Goal: Transaction & Acquisition: Purchase product/service

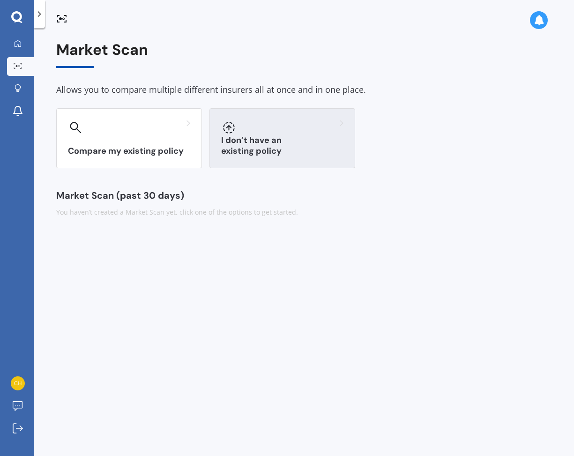
click at [270, 147] on h3 "I don’t have an existing policy" at bounding box center [282, 146] width 122 height 22
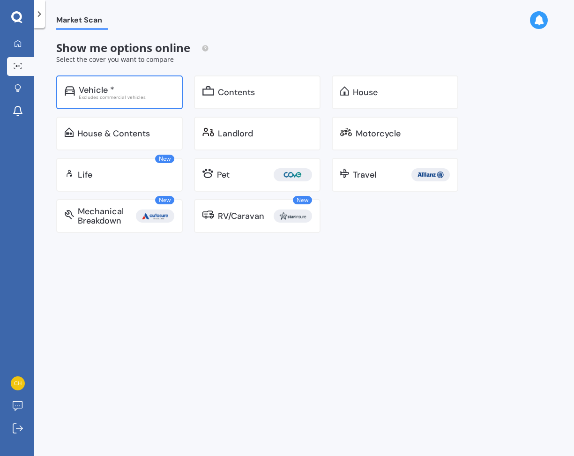
click at [79, 80] on div "Vehicle * Excludes commercial vehicles" at bounding box center [119, 92] width 127 height 34
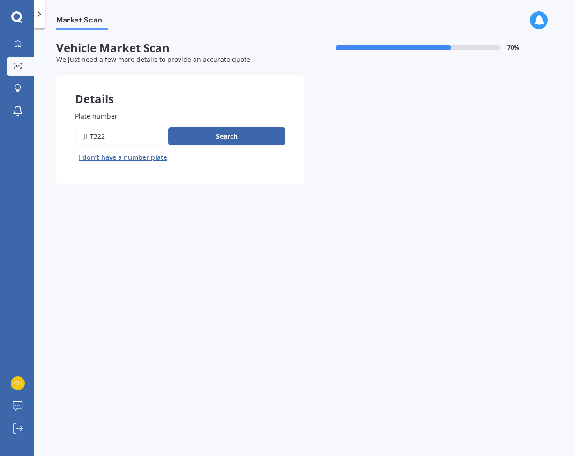
click at [22, 135] on div "My Dashboard Market Scan Explore insurance Notifications Charlotte Johnson Subm…" at bounding box center [287, 228] width 574 height 456
type input "qdb36"
click at [228, 126] on div "Plate number Search I don’t have a number plate" at bounding box center [180, 138] width 210 height 54
click at [228, 133] on button "Search" at bounding box center [226, 136] width 117 height 18
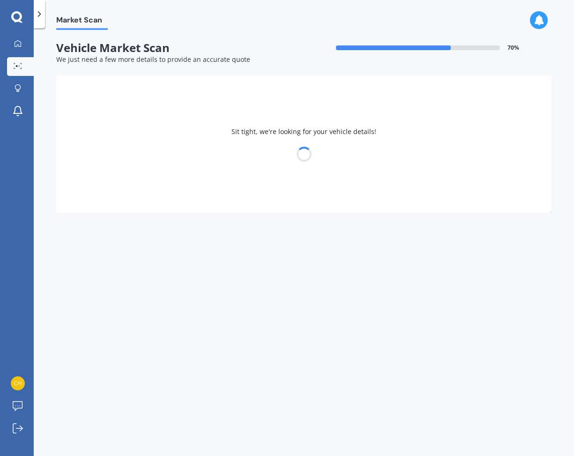
select select "VOLVO"
select select "XC40"
select select "28"
select select "07"
select select "1976"
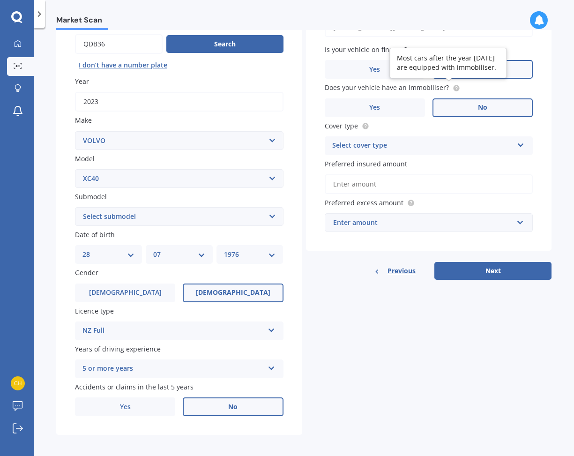
click at [453, 85] on circle at bounding box center [456, 88] width 6 height 6
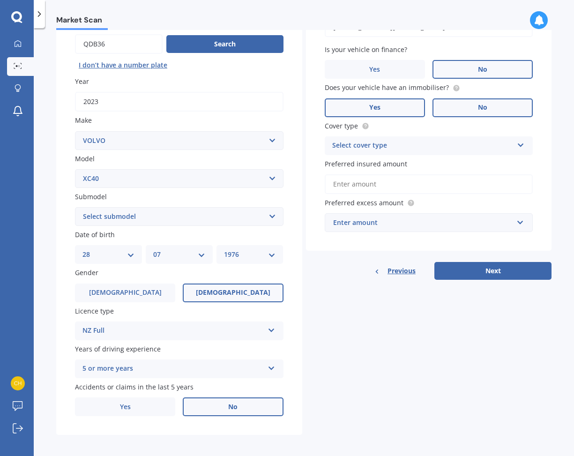
click at [397, 101] on label "Yes" at bounding box center [375, 107] width 100 height 19
click at [0, 0] on input "Yes" at bounding box center [0, 0] width 0 height 0
click at [395, 153] on div "Vehicle is parked at 37 Wintle Street, Mangawhai Heads, Mangawhai 0505 Enter ad…" at bounding box center [429, 117] width 246 height 268
click at [369, 144] on div "Select cover type" at bounding box center [422, 145] width 181 height 11
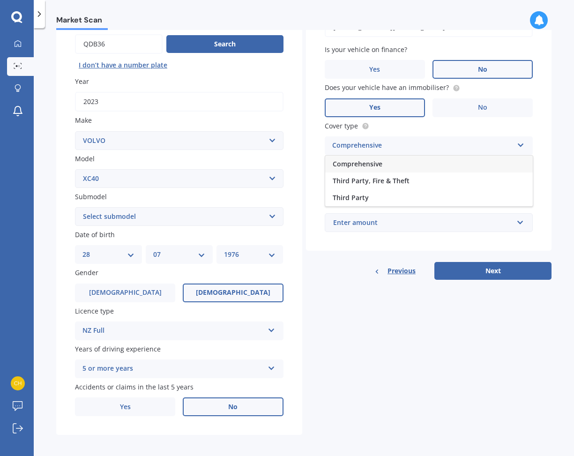
click at [367, 160] on span "Comprehensive" at bounding box center [358, 163] width 50 height 9
click at [366, 186] on input "Preferred insured amount" at bounding box center [429, 184] width 209 height 20
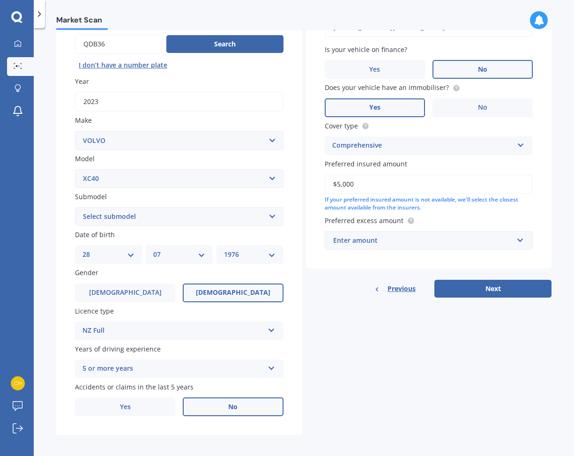
type input "$50,000"
click at [377, 310] on div "Details Plate number Search I don’t have a number plate Year 2023 Make Select m…" at bounding box center [303, 209] width 495 height 452
click at [376, 241] on div "Enter amount" at bounding box center [423, 240] width 180 height 10
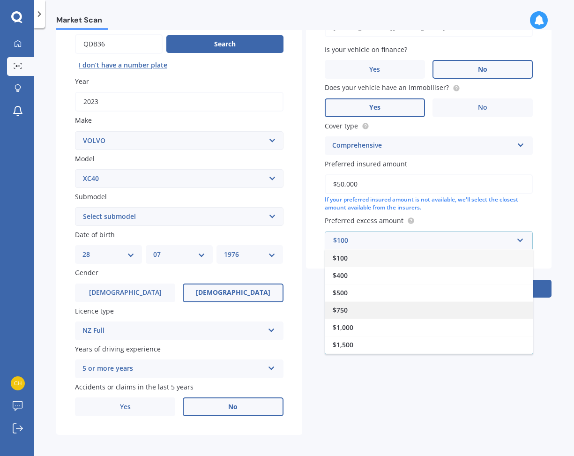
click at [337, 301] on div "$750" at bounding box center [429, 309] width 208 height 17
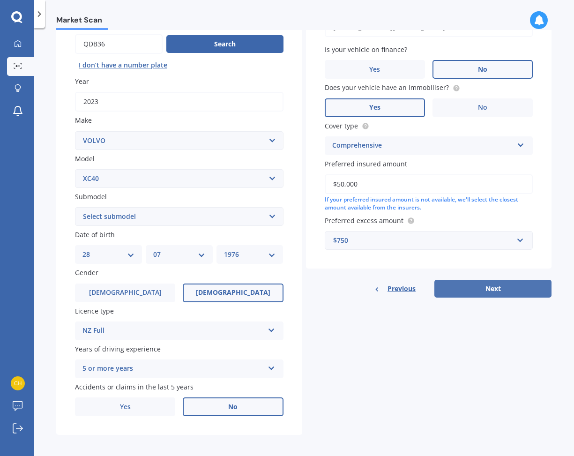
click at [465, 282] on button "Next" at bounding box center [493, 289] width 117 height 18
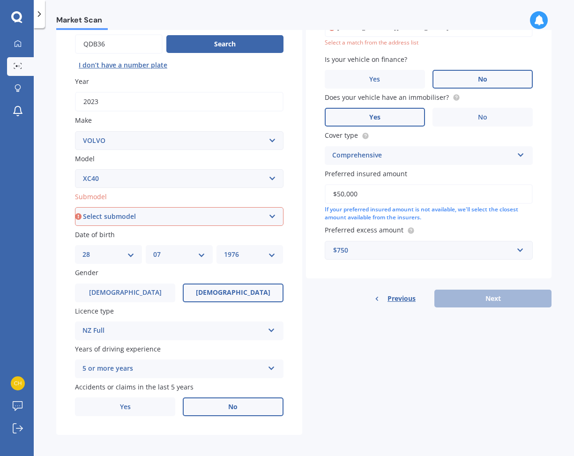
select select "T4 MOMENTUM WAGON 5DR SPTS AUTO 8SP 2.0T"
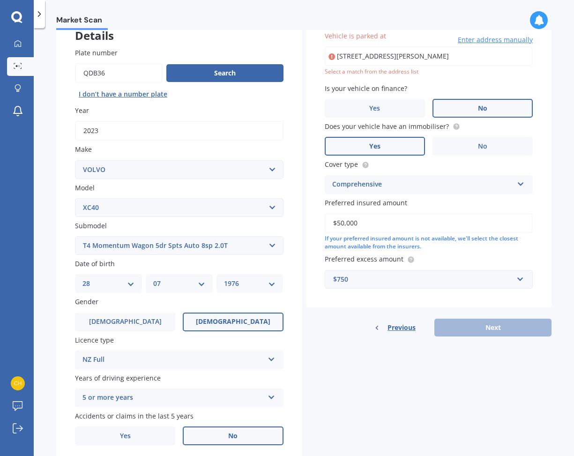
type input "37 Wintle Street, Mangawhai Heads 0505"
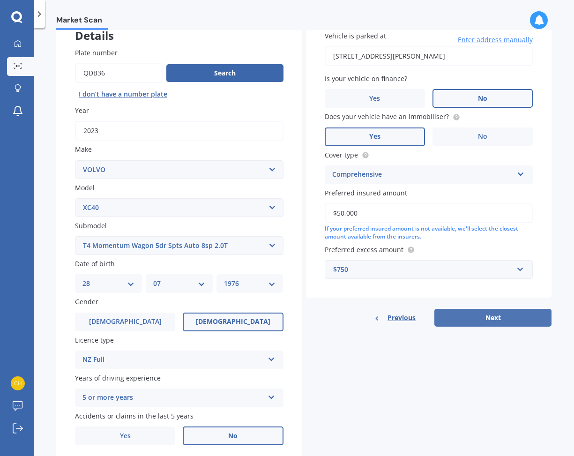
click at [478, 315] on button "Next" at bounding box center [493, 318] width 117 height 18
select select "28"
select select "07"
select select "1976"
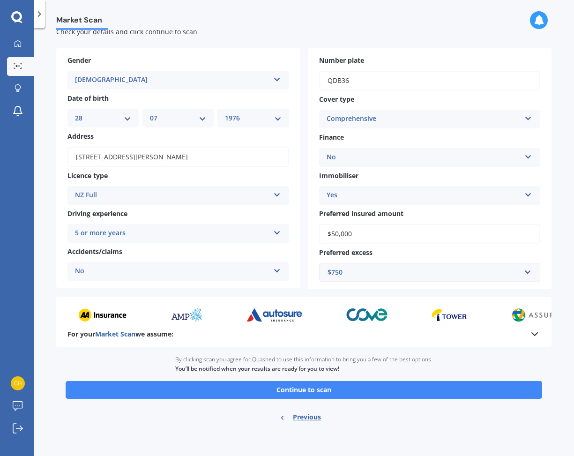
scroll to position [0, 0]
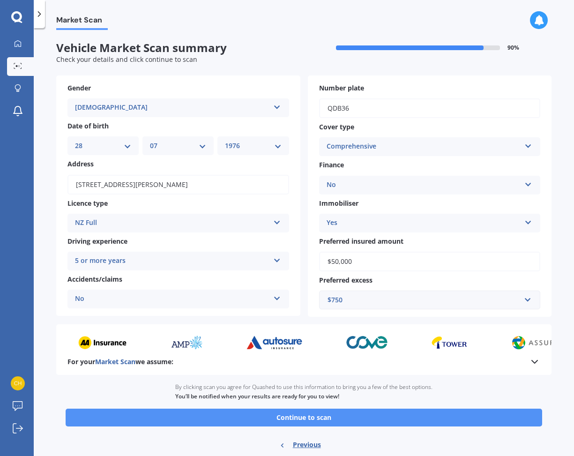
click at [325, 415] on button "Continue to scan" at bounding box center [304, 418] width 477 height 18
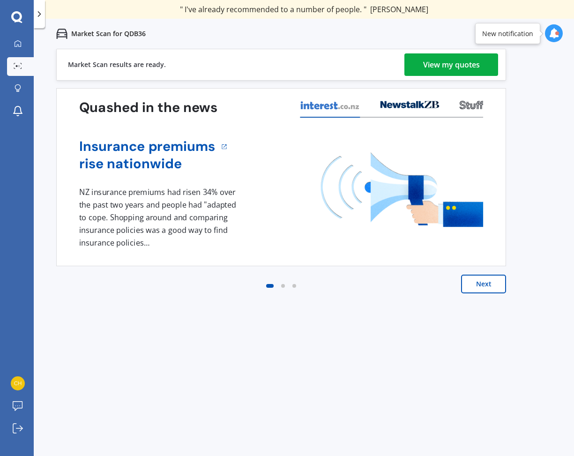
click at [414, 70] on link "View my quotes" at bounding box center [452, 64] width 94 height 22
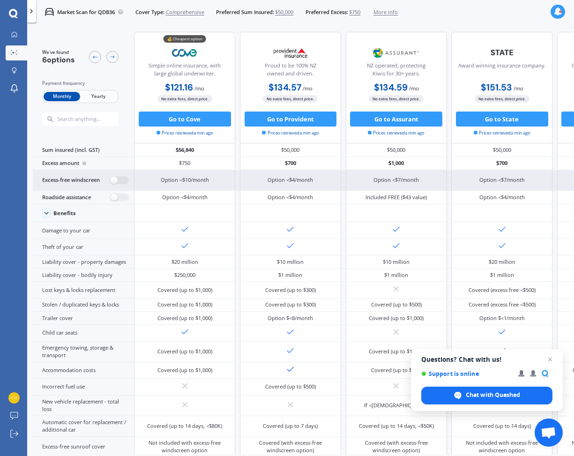
scroll to position [12, 0]
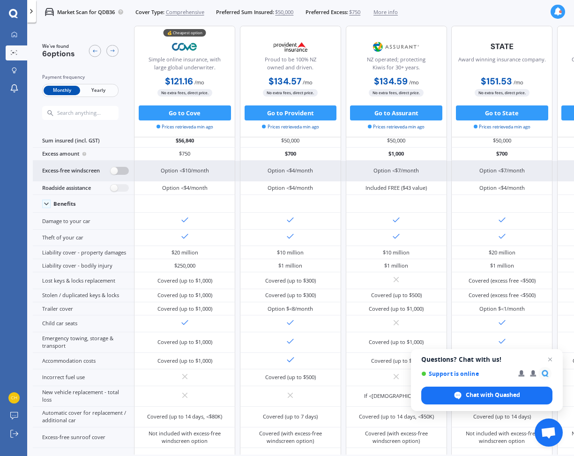
click at [121, 175] on label at bounding box center [120, 171] width 18 height 8
radio input "true"
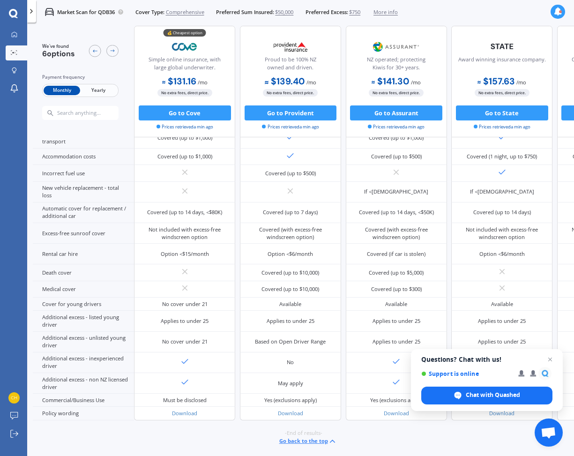
scroll to position [390, 0]
